Goal: Find specific page/section: Find specific page/section

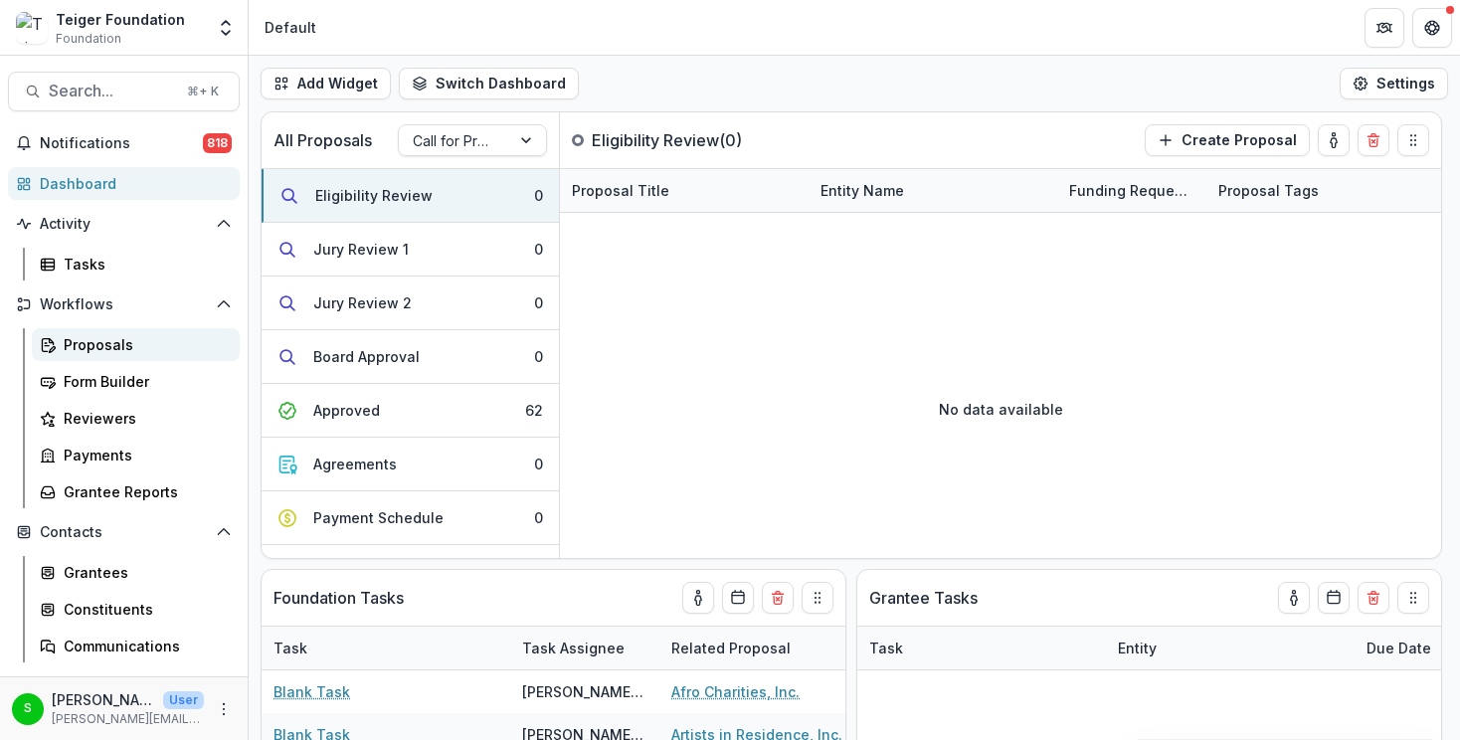
click at [77, 337] on div "Proposals" at bounding box center [144, 344] width 160 height 21
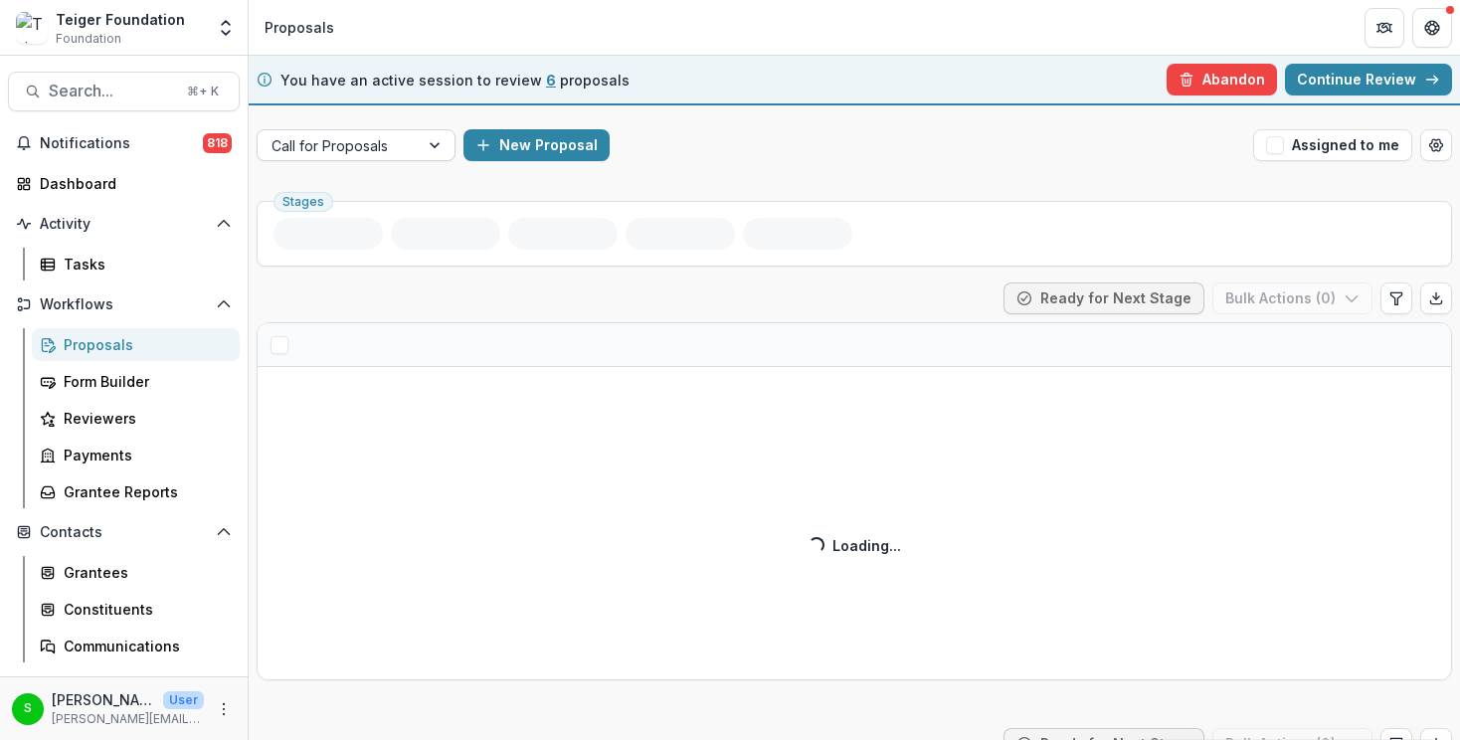
click at [396, 142] on div at bounding box center [338, 145] width 133 height 25
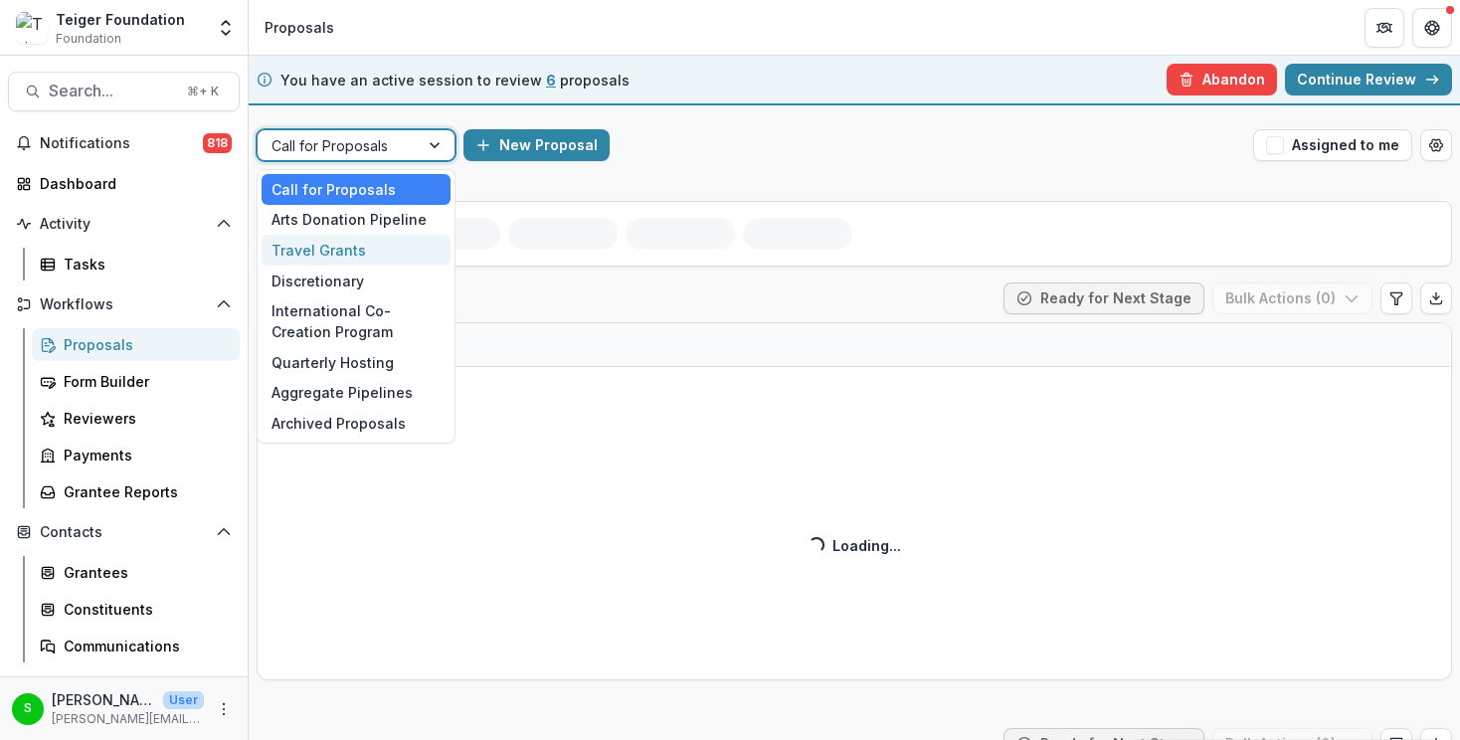
click at [374, 236] on div "Travel Grants" at bounding box center [356, 250] width 189 height 31
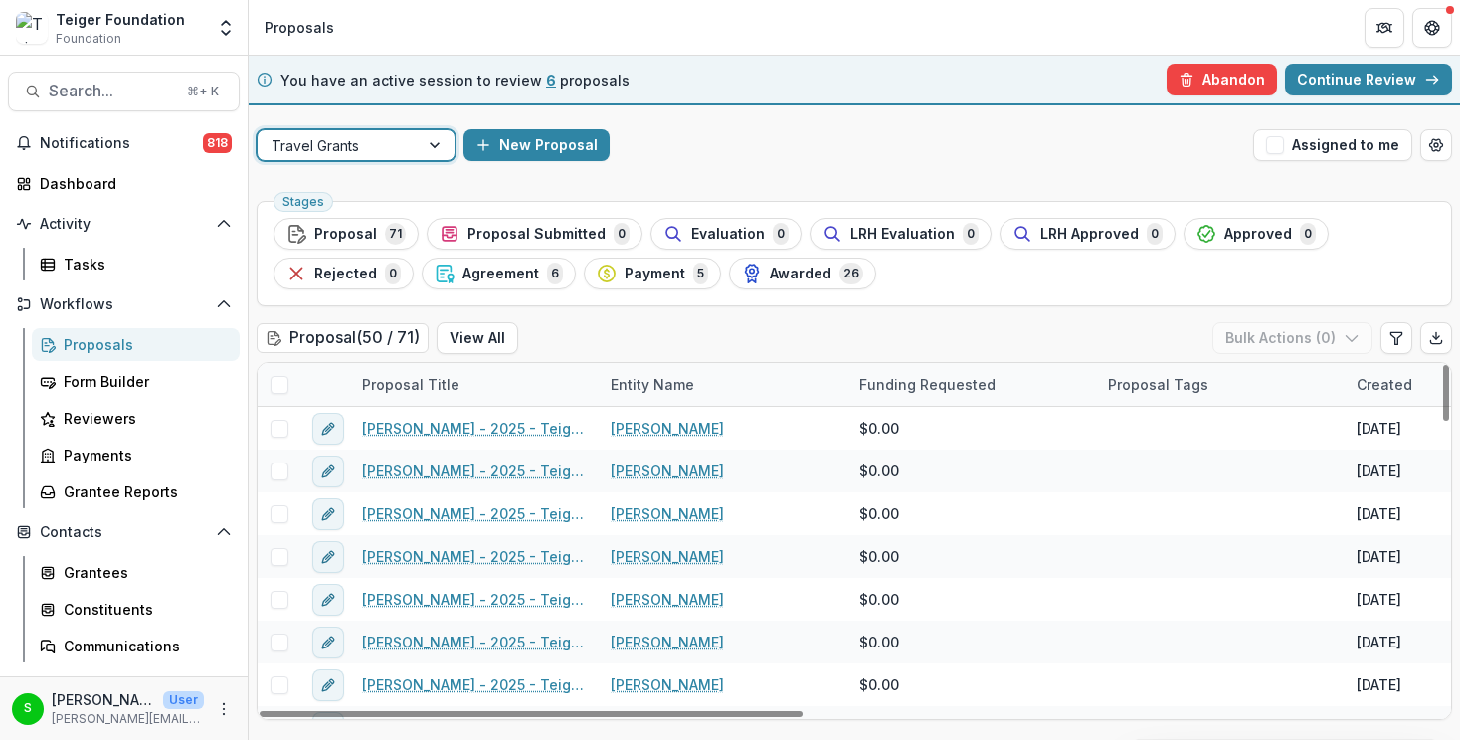
click at [373, 146] on div at bounding box center [338, 145] width 133 height 25
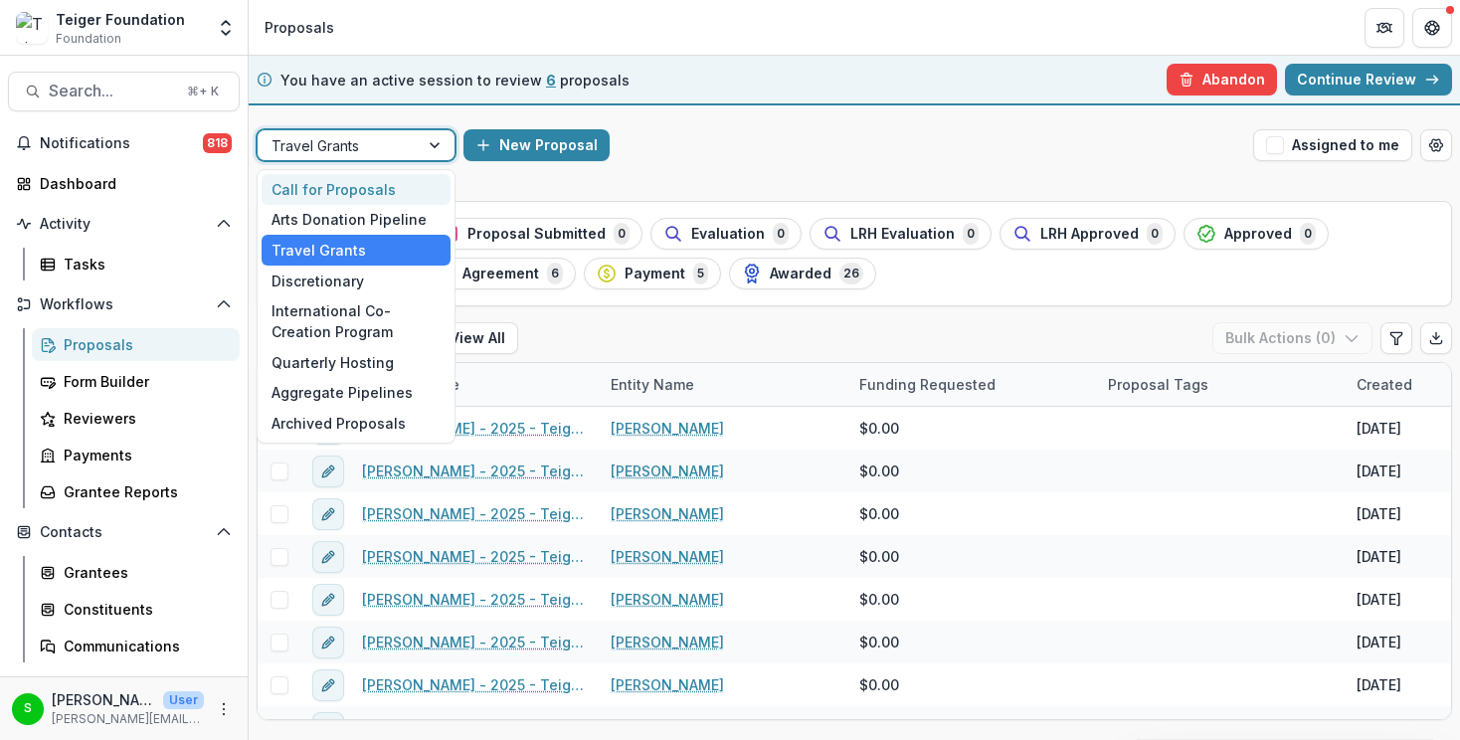
click at [351, 192] on div "Call for Proposals" at bounding box center [356, 189] width 189 height 31
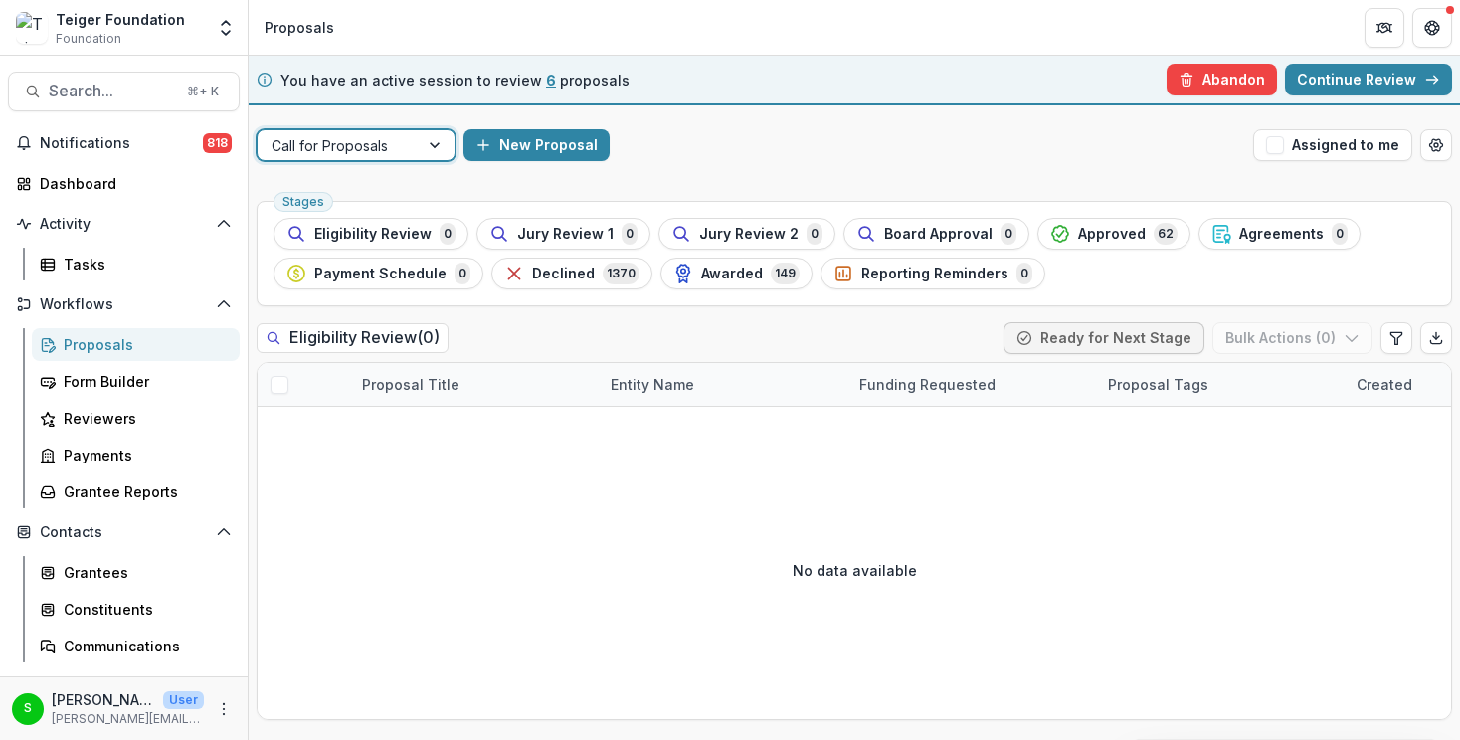
click at [433, 154] on div at bounding box center [437, 145] width 36 height 30
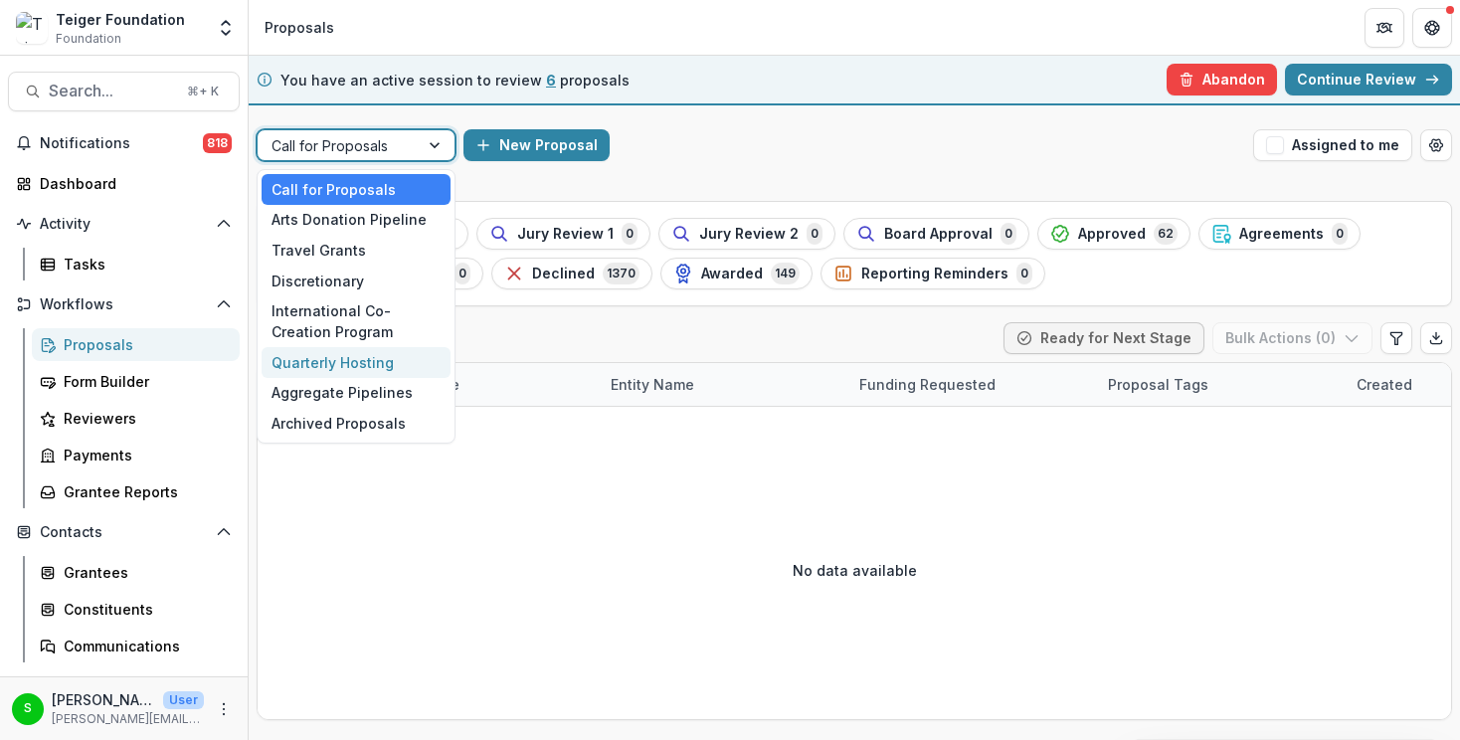
click at [351, 358] on div "Quarterly Hosting" at bounding box center [356, 362] width 189 height 31
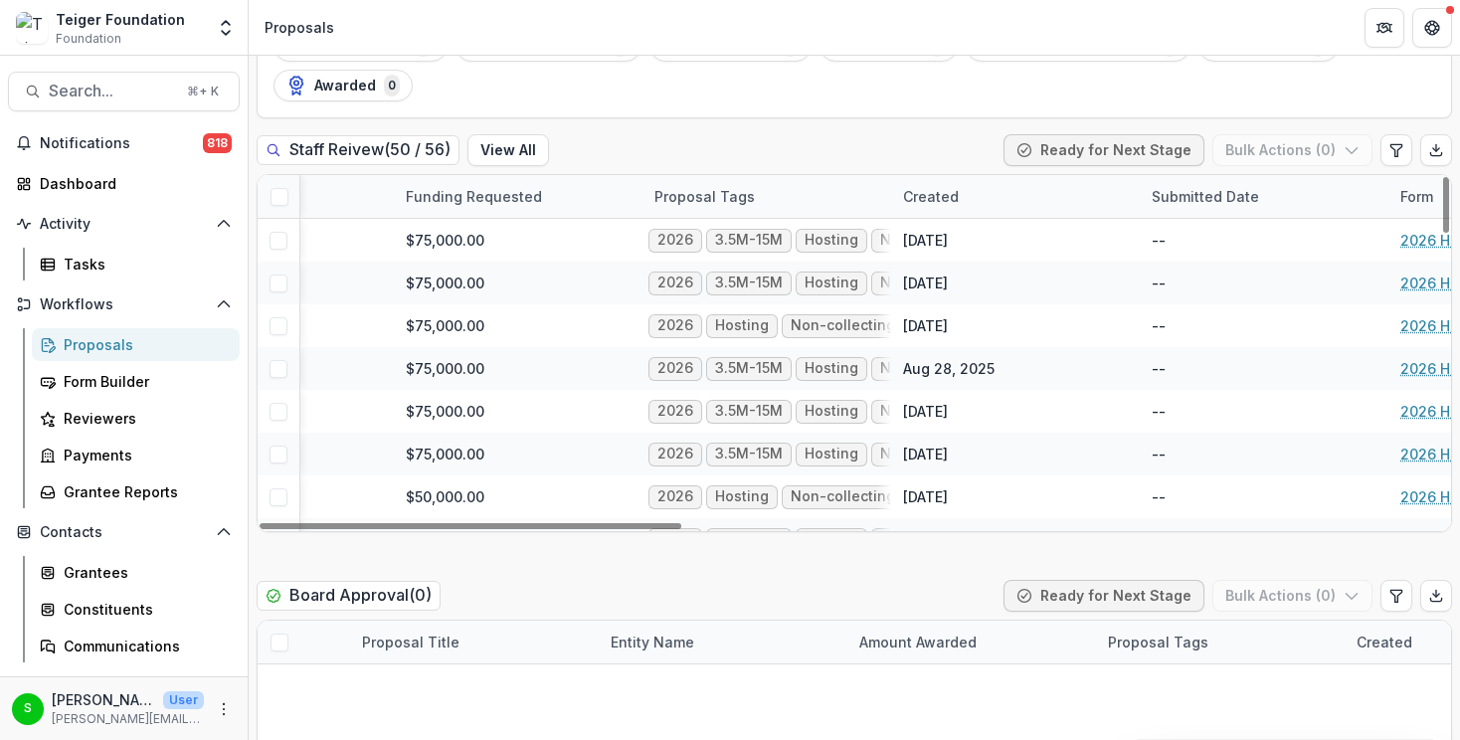
scroll to position [1454, 518]
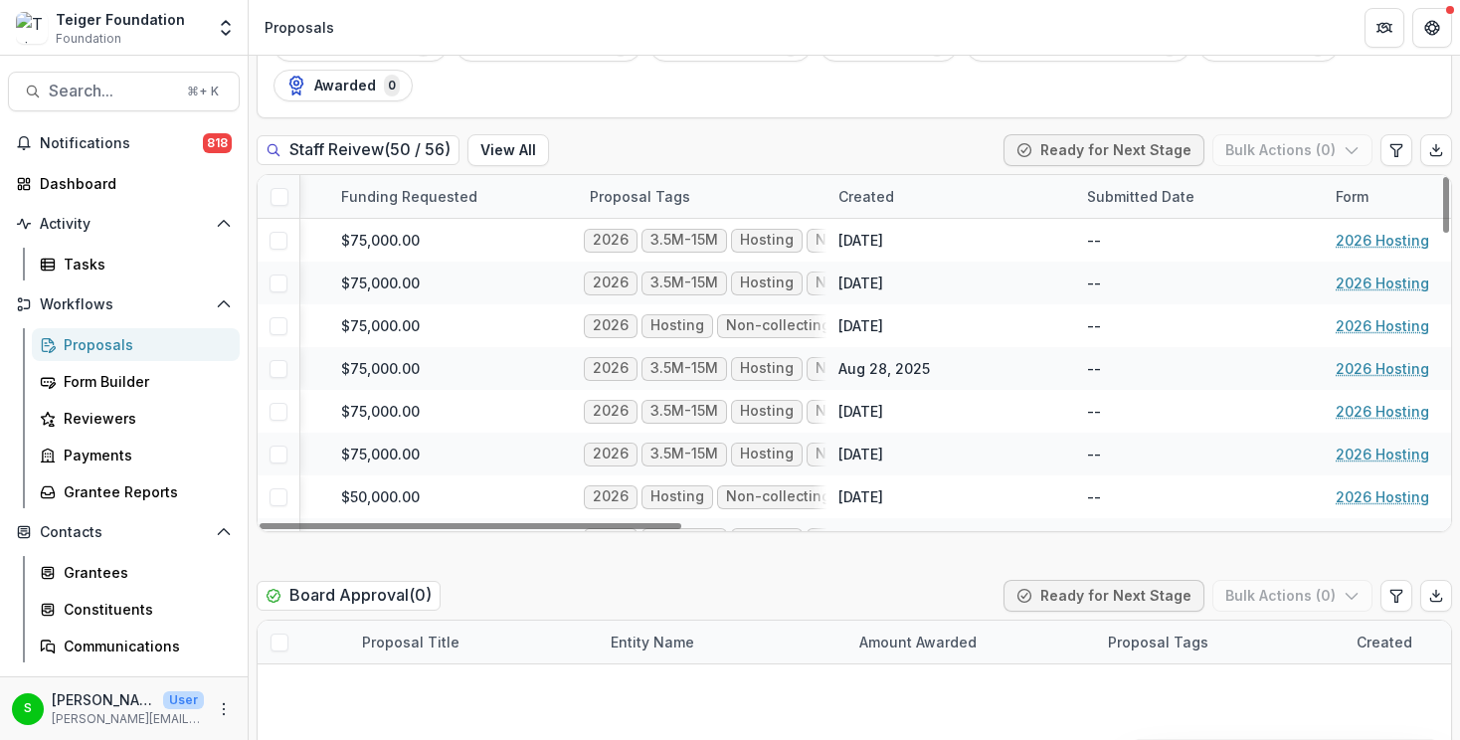
click at [884, 197] on div "Created" at bounding box center [867, 196] width 80 height 21
click at [893, 290] on button "Sort Ascending" at bounding box center [950, 283] width 239 height 32
click at [791, 168] on div "Staff Reivew ( 50 / 56 ) View All Ready for Next Stage Bulk Actions ( 0 )" at bounding box center [855, 154] width 1196 height 40
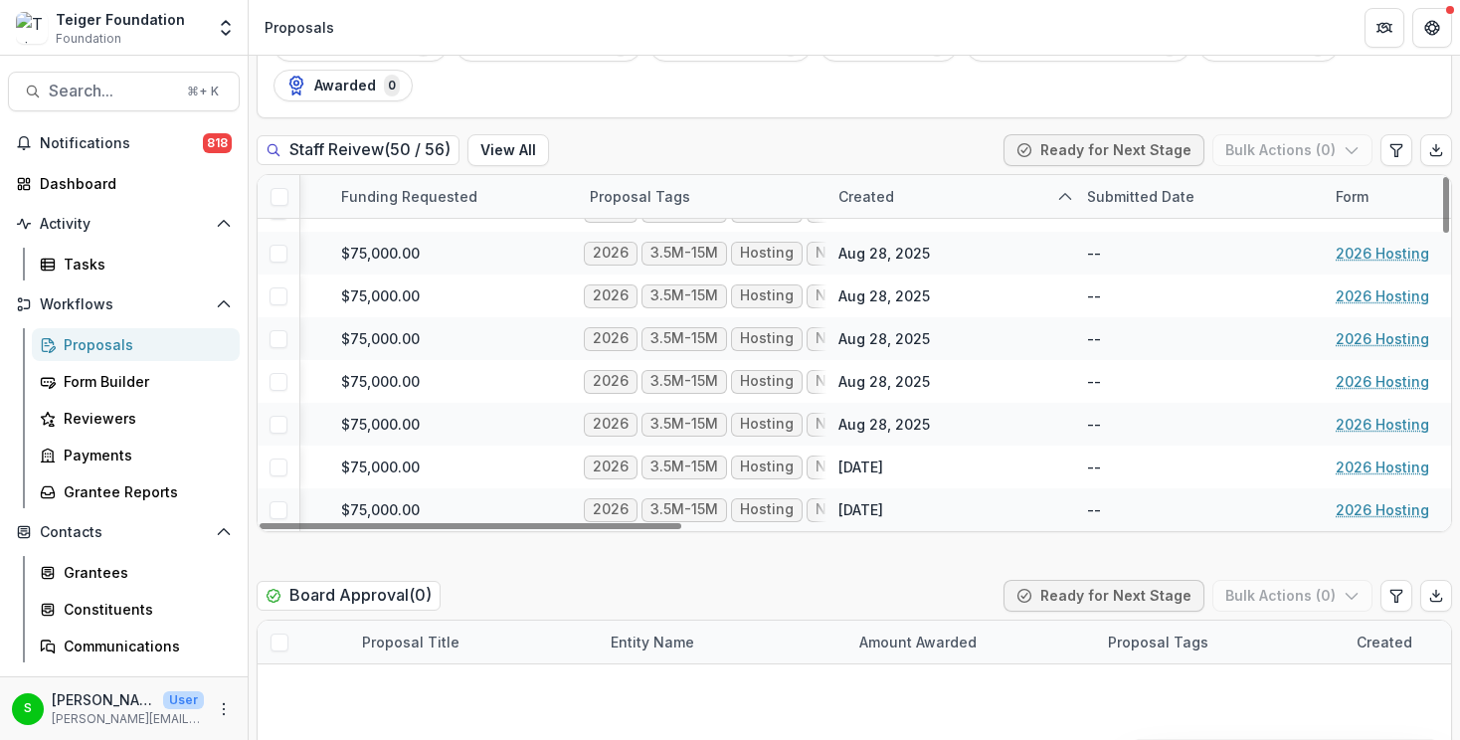
scroll to position [1826, 0]
